Goal: Transaction & Acquisition: Subscribe to service/newsletter

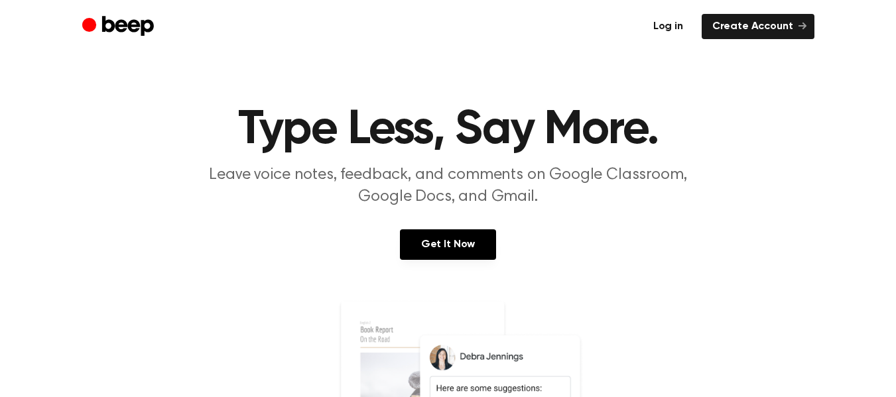
click at [682, 27] on link "Log in" at bounding box center [668, 26] width 51 height 25
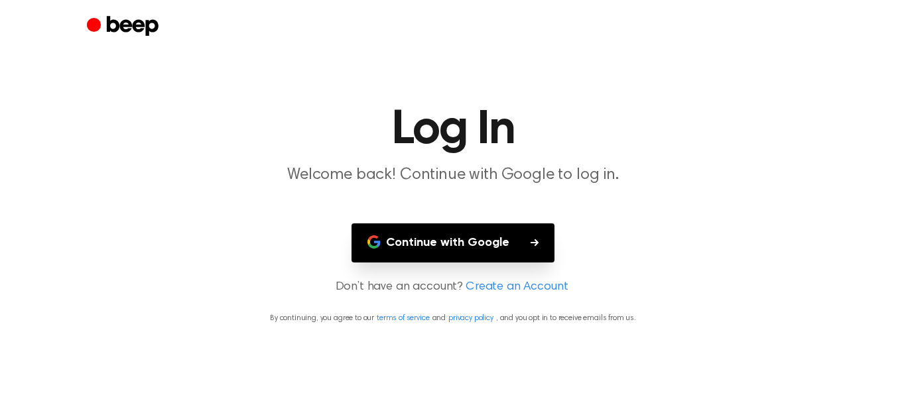
click at [532, 282] on link "Create an Account" at bounding box center [517, 288] width 102 height 18
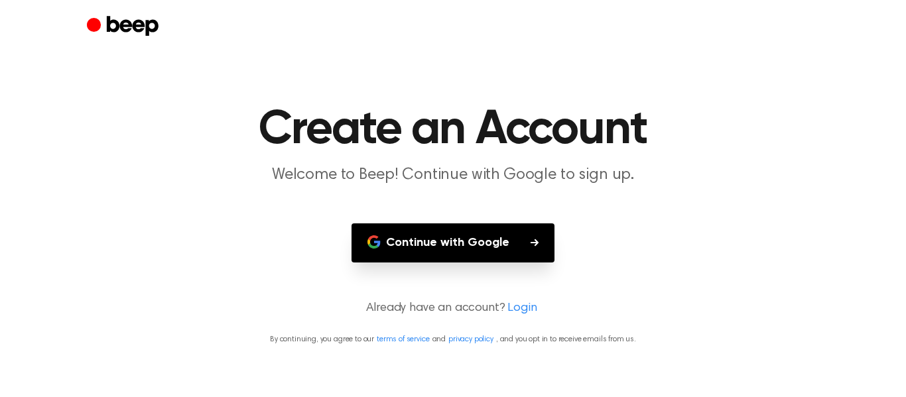
click at [524, 306] on link "Login" at bounding box center [522, 309] width 29 height 18
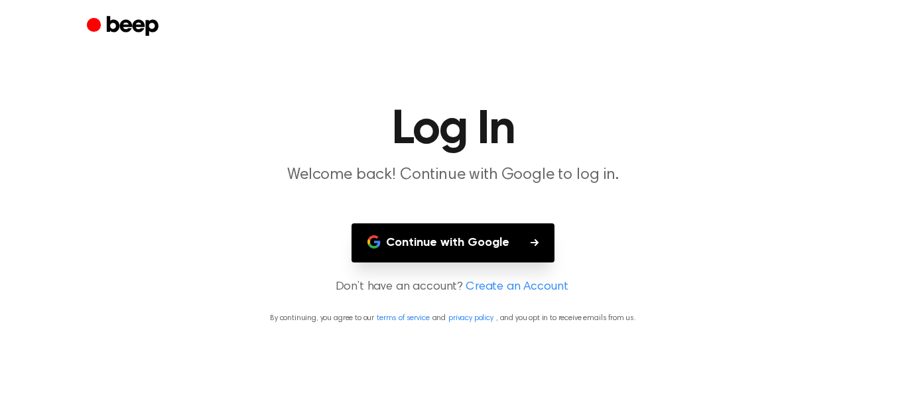
click at [515, 288] on link "Create an Account" at bounding box center [517, 288] width 102 height 18
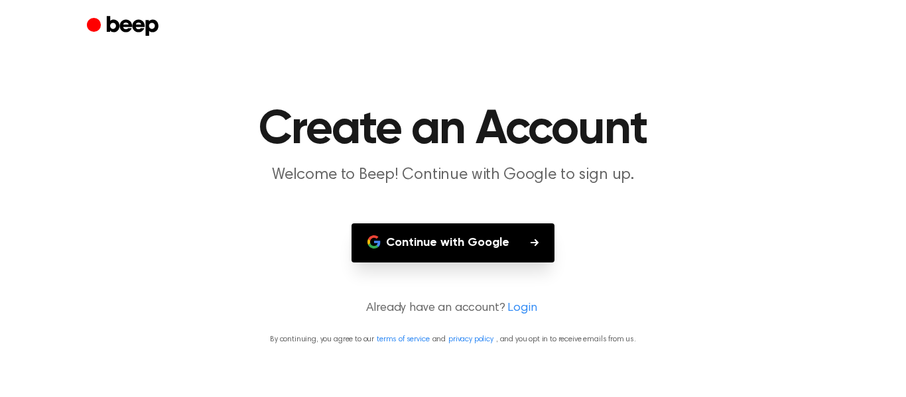
click at [506, 250] on button "Continue with Google" at bounding box center [453, 243] width 203 height 39
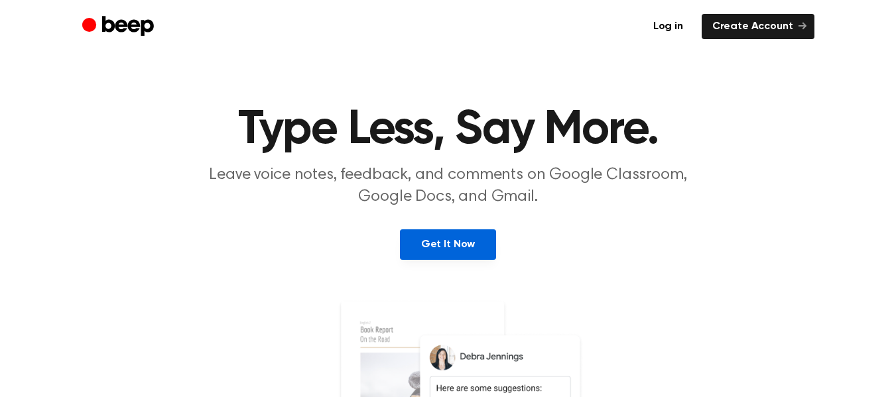
click at [456, 247] on link "Get It Now" at bounding box center [448, 245] width 96 height 31
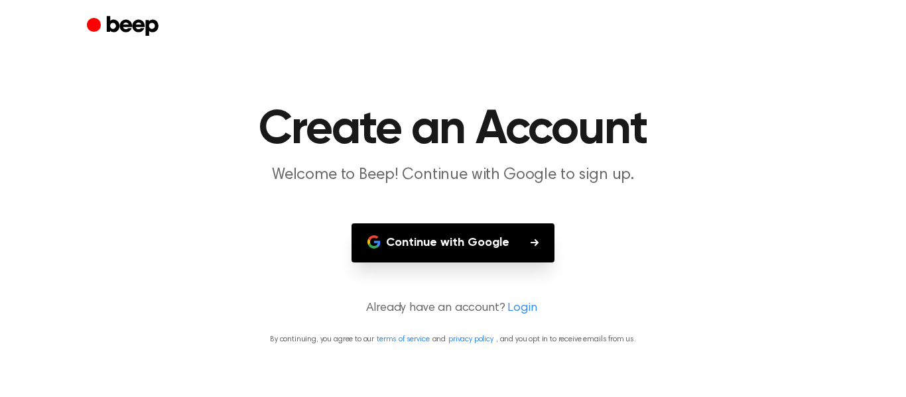
click at [467, 248] on button "Continue with Google" at bounding box center [453, 243] width 203 height 39
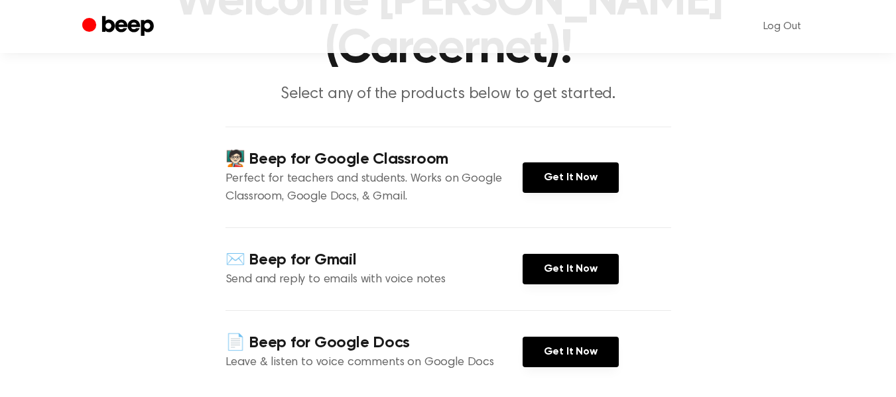
scroll to position [287, 0]
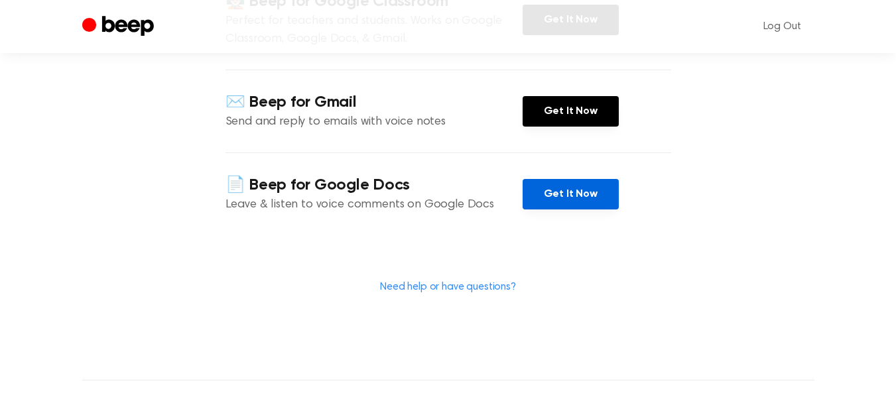
click at [575, 196] on link "Get It Now" at bounding box center [571, 194] width 96 height 31
